Goal: Navigation & Orientation: Find specific page/section

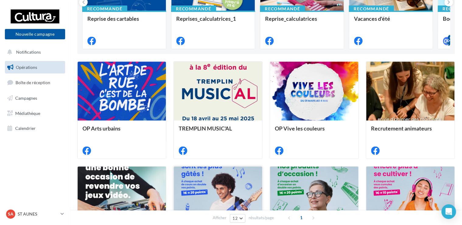
scroll to position [61, 0]
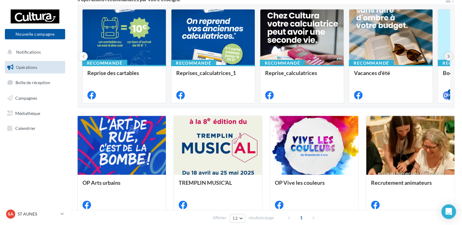
click at [448, 57] on icon at bounding box center [448, 56] width 3 height 6
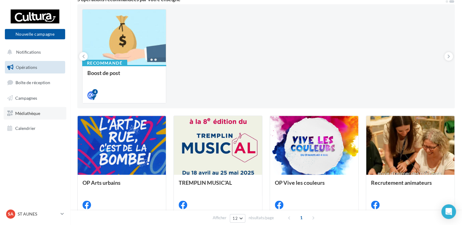
click at [29, 111] on span "Médiathèque" at bounding box center [27, 112] width 25 height 5
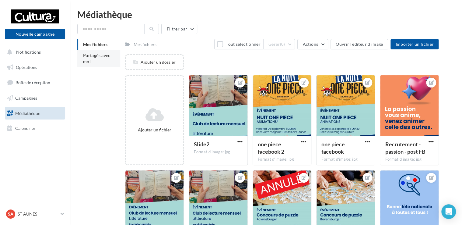
click at [93, 57] on span "Partagés avec moi" at bounding box center [96, 58] width 27 height 11
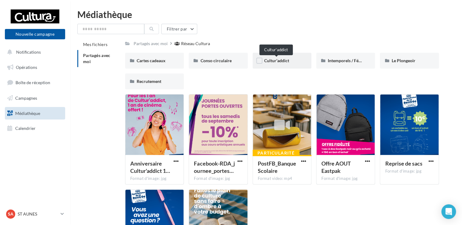
click at [284, 57] on div "Cultur'addict" at bounding box center [282, 61] width 59 height 16
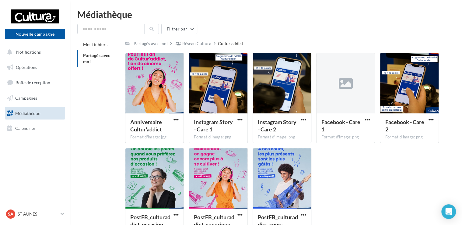
click at [107, 54] on span "Partagés avec moi" at bounding box center [96, 58] width 27 height 11
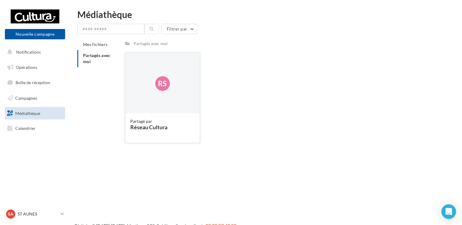
click at [176, 86] on div "Rs" at bounding box center [162, 83] width 74 height 61
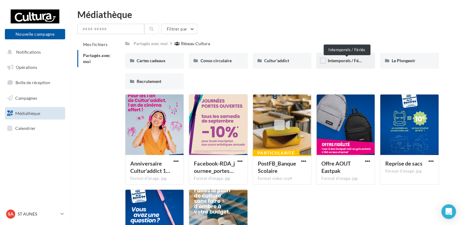
click at [338, 60] on span "Intemporels / Fériés" at bounding box center [347, 60] width 38 height 5
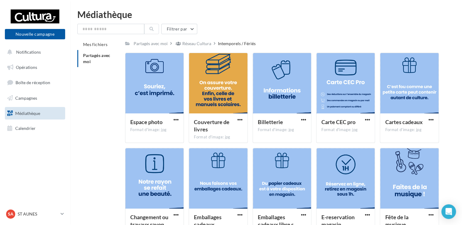
click at [105, 55] on span "Partagés avec moi" at bounding box center [96, 58] width 27 height 11
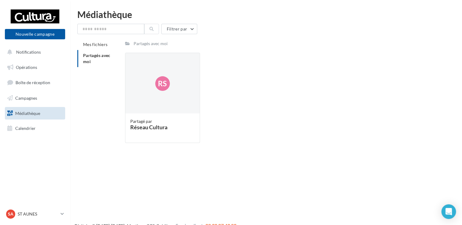
click at [104, 55] on span "Partagés avec moi" at bounding box center [96, 58] width 27 height 11
click at [94, 45] on span "Mes fichiers" at bounding box center [95, 44] width 24 height 5
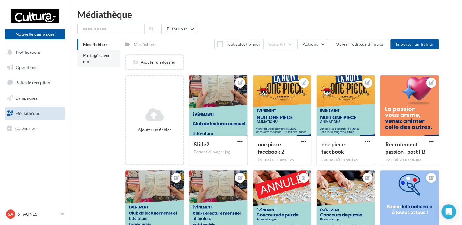
click at [86, 58] on span "Partagés avec moi" at bounding box center [96, 58] width 27 height 11
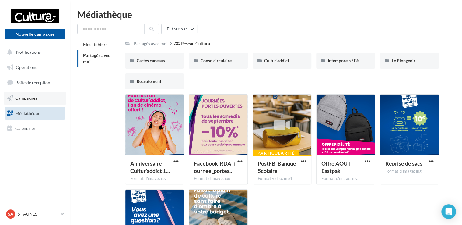
click at [28, 100] on link "Campagnes" at bounding box center [35, 98] width 63 height 13
